Goal: Transaction & Acquisition: Purchase product/service

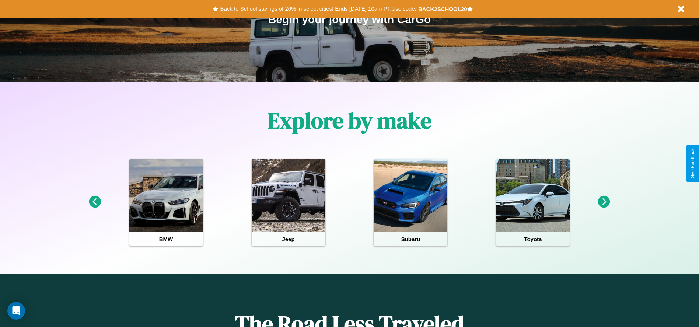
scroll to position [153, 0]
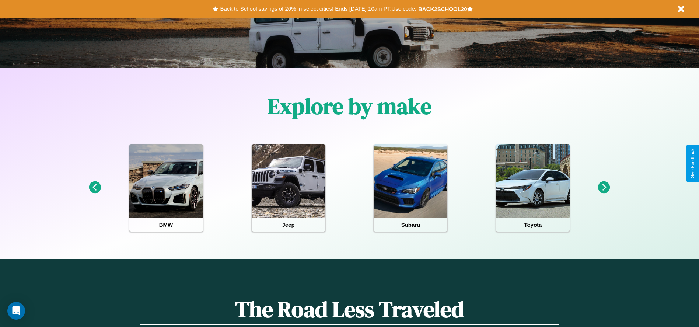
click at [604, 187] on icon at bounding box center [604, 187] width 12 height 12
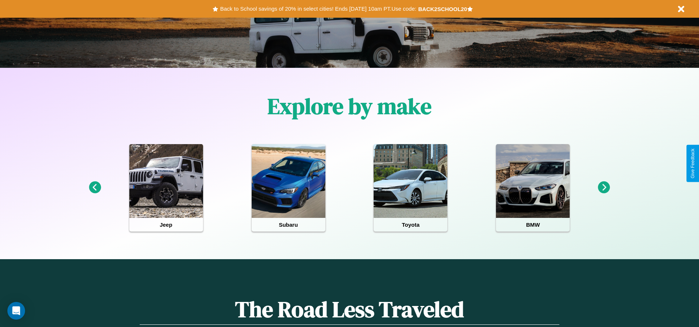
click at [95, 187] on icon at bounding box center [95, 187] width 12 height 12
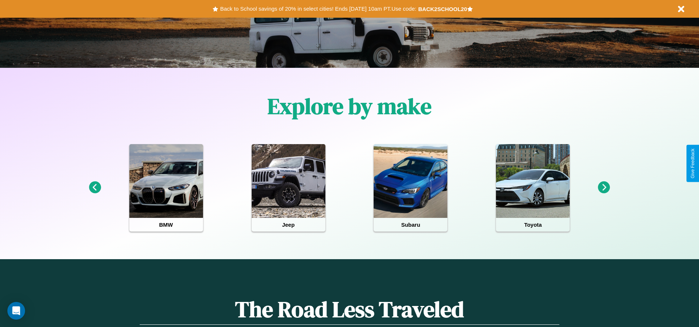
click at [604, 187] on icon at bounding box center [604, 187] width 12 height 12
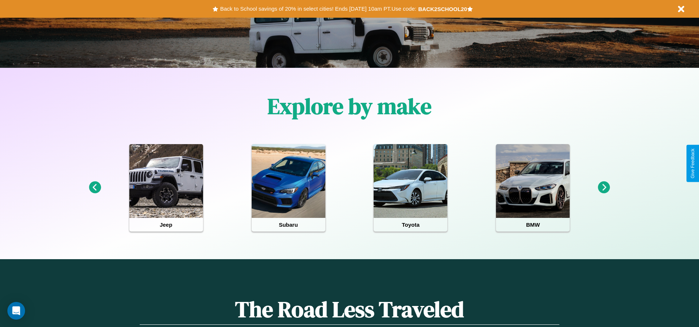
click at [604, 187] on icon at bounding box center [604, 187] width 12 height 12
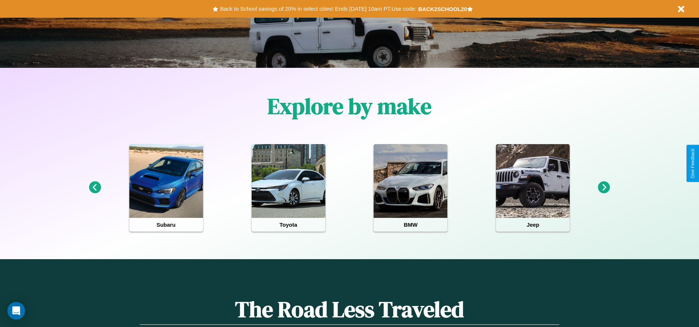
click at [604, 187] on icon at bounding box center [604, 187] width 12 height 12
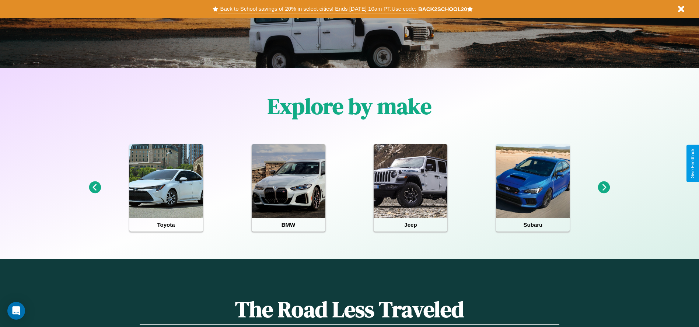
click at [318, 9] on button "Back to School savings of 20% in select cities! Ends 9/1 at 10am PT. Use code:" at bounding box center [318, 9] width 200 height 10
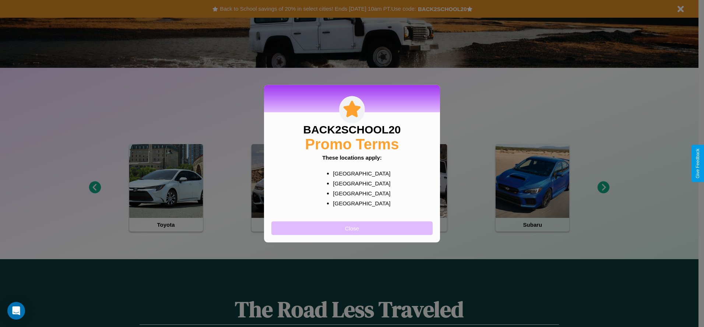
click at [352, 228] on button "Close" at bounding box center [351, 228] width 161 height 14
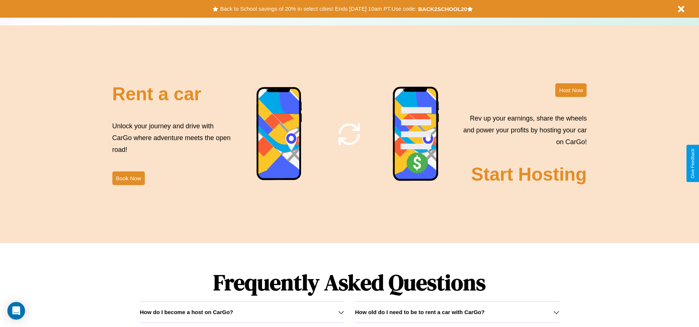
scroll to position [1057, 0]
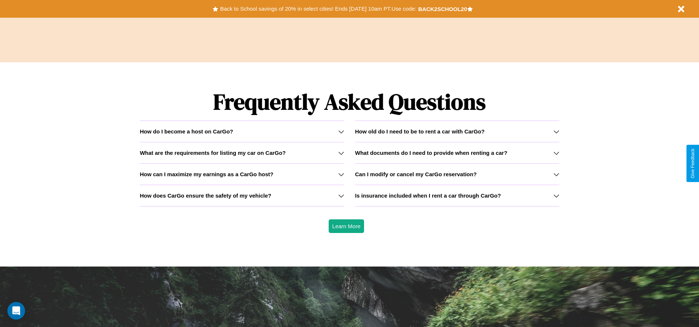
click at [457, 174] on h3 "Can I modify or cancel my CarGo reservation?" at bounding box center [416, 174] width 122 height 6
click at [341, 174] on icon at bounding box center [341, 174] width 6 height 6
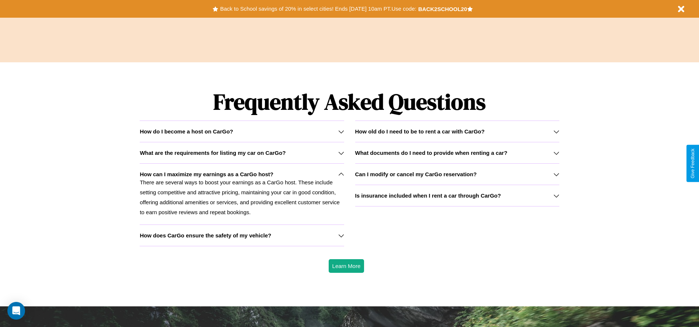
click at [457, 131] on h3 "How old do I need to be to rent a car with CarGo?" at bounding box center [420, 131] width 130 height 6
click at [457, 152] on h3 "What documents do I need to provide when renting a car?" at bounding box center [431, 153] width 152 height 6
click at [242, 131] on div "How do I become a host on CarGo?" at bounding box center [242, 131] width 204 height 6
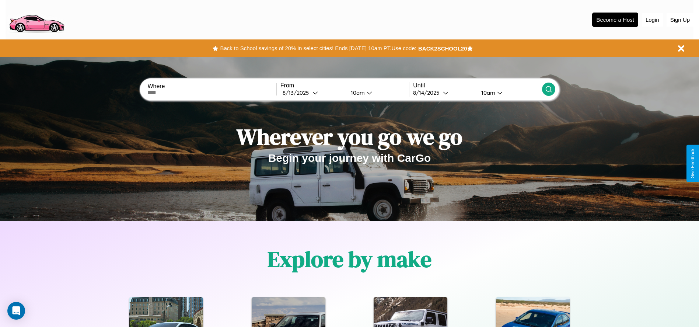
click at [212, 92] on input "text" at bounding box center [211, 93] width 129 height 6
type input "**********"
click at [312, 92] on icon at bounding box center [315, 93] width 6 height 6
select select "*"
select select "****"
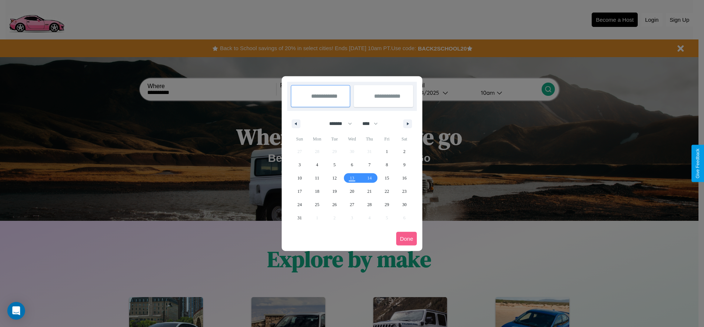
drag, startPoint x: 337, startPoint y: 123, endPoint x: 352, endPoint y: 148, distance: 28.4
click at [337, 123] on select "******* ******** ***** ***** *** **** **** ****** ********* ******* ******** **…" at bounding box center [339, 124] width 31 height 12
select select "*"
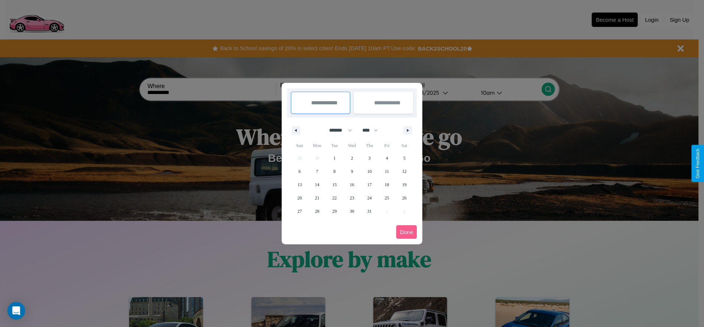
drag, startPoint x: 374, startPoint y: 130, endPoint x: 352, endPoint y: 148, distance: 27.7
click at [374, 130] on select "**** **** **** **** **** **** **** **** **** **** **** **** **** **** **** ****…" at bounding box center [370, 130] width 22 height 12
select select "****"
click at [299, 211] on span "26" at bounding box center [300, 210] width 4 height 13
type input "**********"
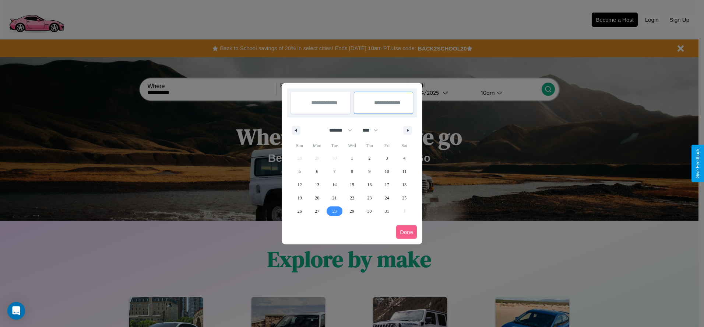
click at [334, 211] on span "28" at bounding box center [335, 210] width 4 height 13
type input "**********"
click at [407, 232] on button "Done" at bounding box center [406, 232] width 21 height 14
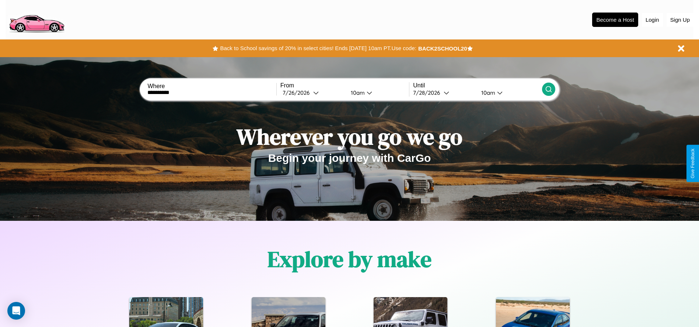
click at [548, 89] on icon at bounding box center [548, 88] width 7 height 7
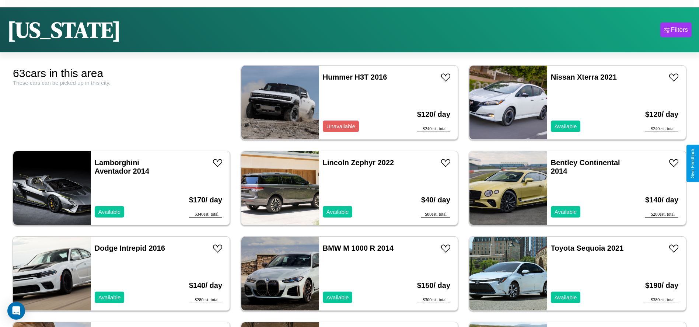
scroll to position [46, 0]
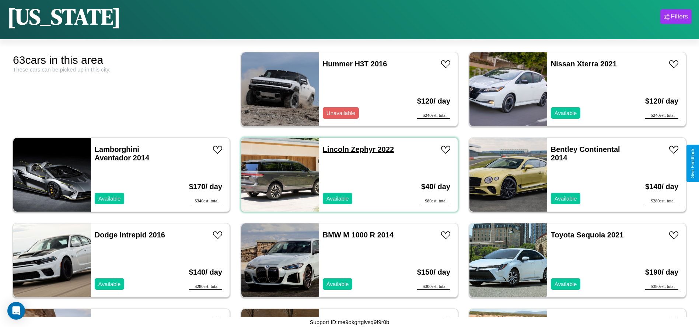
click at [333, 149] on link "Lincoln Zephyr 2022" at bounding box center [358, 149] width 71 height 8
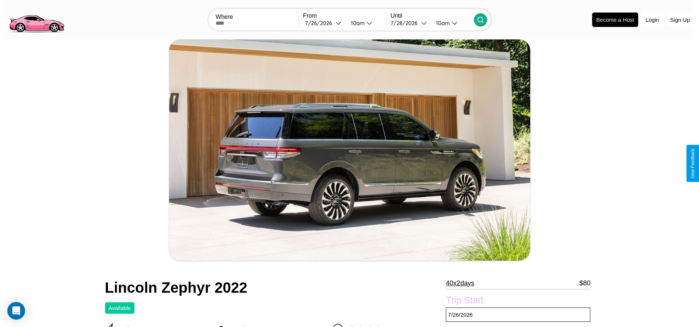
scroll to position [214, 0]
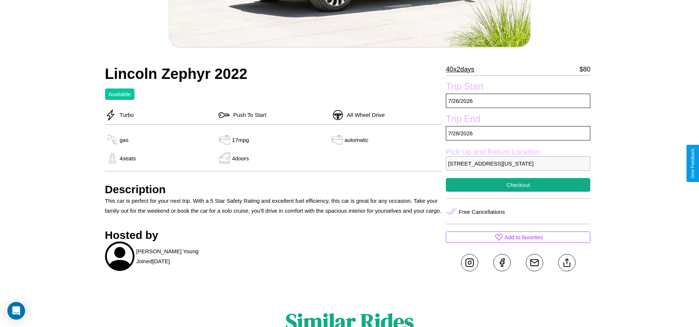
click at [518, 163] on p "[STREET_ADDRESS][US_STATE]" at bounding box center [518, 163] width 144 height 14
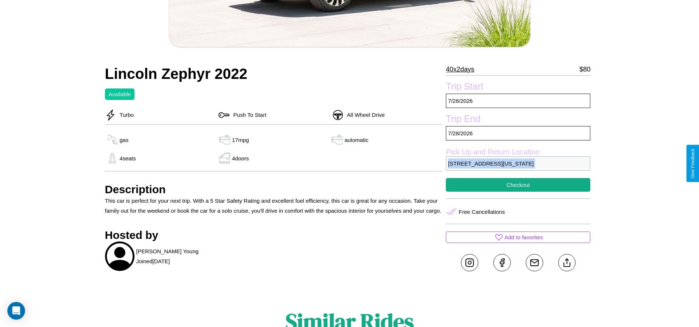
click at [518, 163] on p "[STREET_ADDRESS][US_STATE]" at bounding box center [518, 163] width 144 height 14
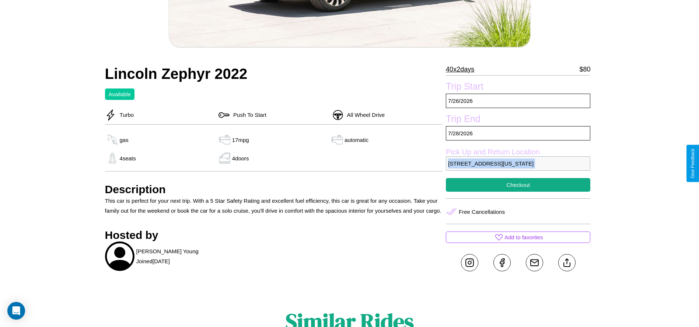
click at [518, 163] on p "[STREET_ADDRESS][US_STATE]" at bounding box center [518, 163] width 144 height 14
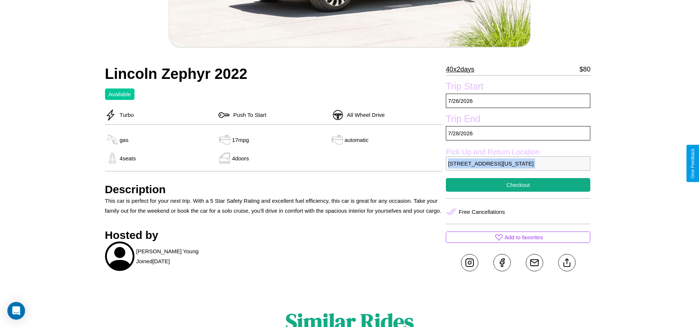
click at [518, 163] on p "[STREET_ADDRESS][US_STATE]" at bounding box center [518, 163] width 144 height 14
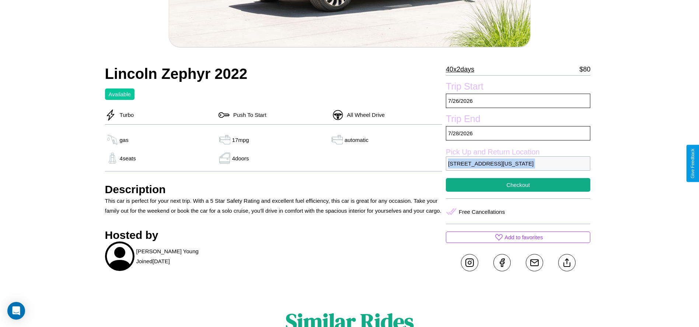
click at [518, 163] on p "[STREET_ADDRESS][US_STATE]" at bounding box center [518, 163] width 144 height 14
